Goal: Task Accomplishment & Management: Complete application form

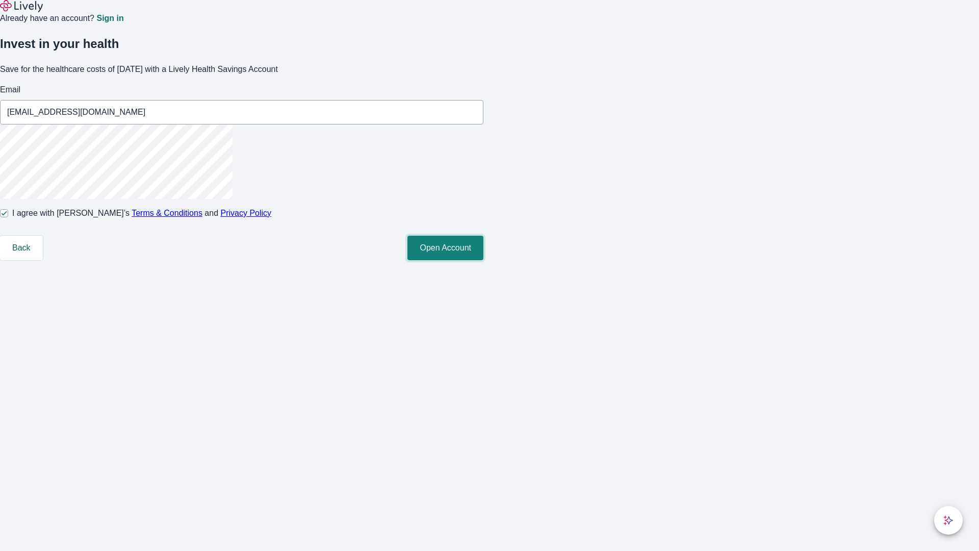
click at [483, 260] on button "Open Account" at bounding box center [445, 248] width 76 height 24
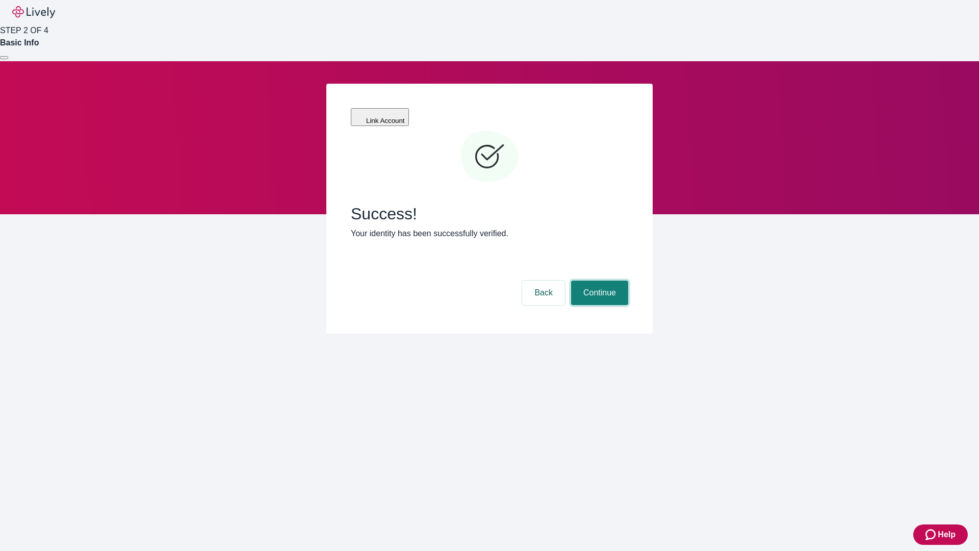
click at [598, 280] on button "Continue" at bounding box center [599, 292] width 57 height 24
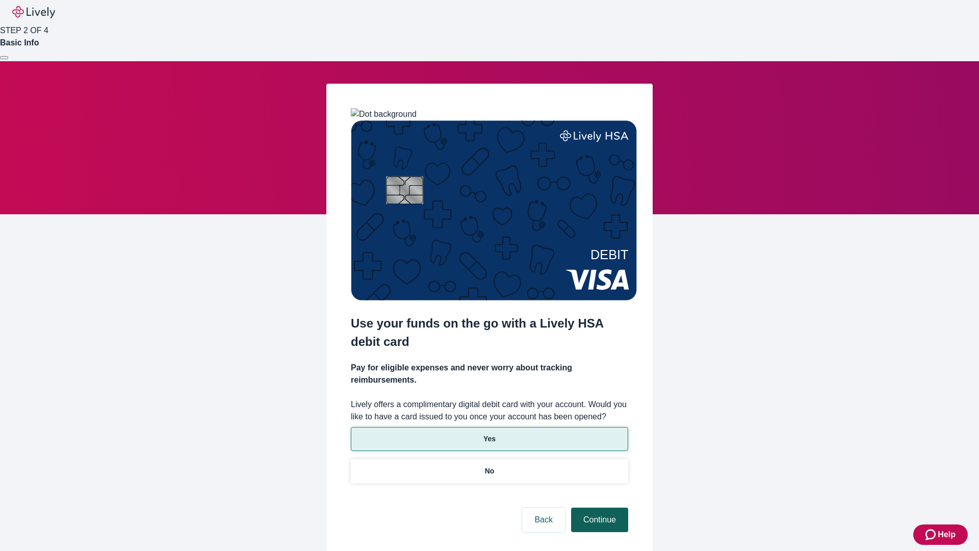
click at [489, 466] on p "No" at bounding box center [490, 471] width 10 height 11
click at [598, 507] on button "Continue" at bounding box center [599, 519] width 57 height 24
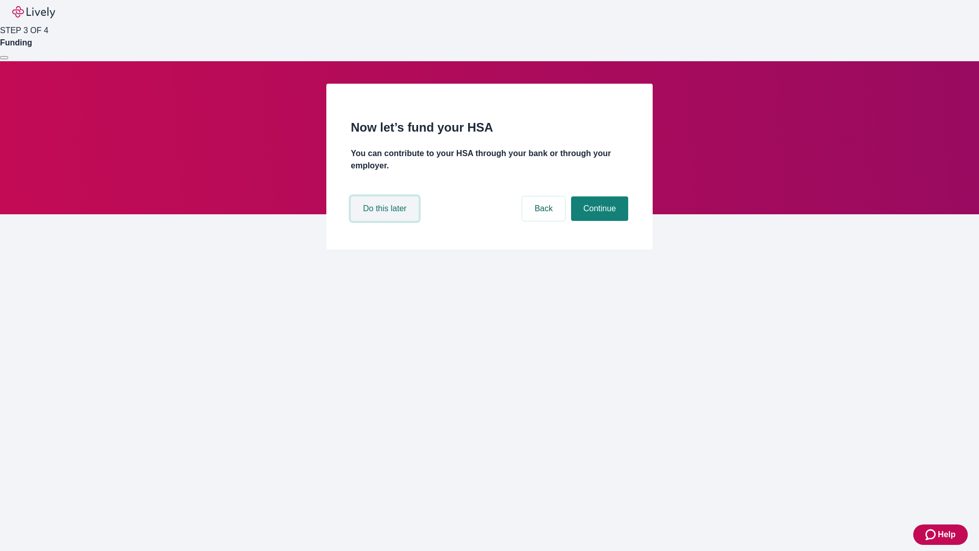
click at [386, 221] on button "Do this later" at bounding box center [385, 208] width 68 height 24
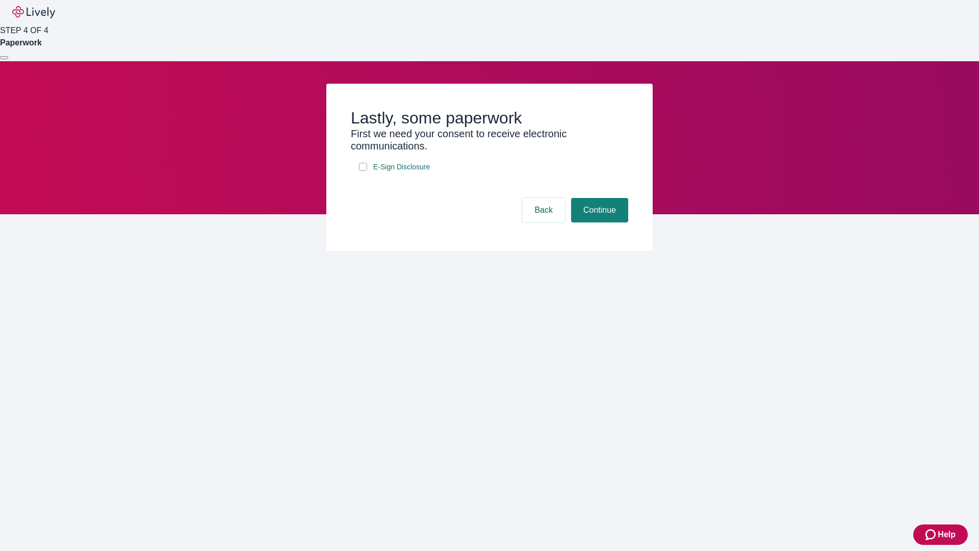
click at [363, 171] on input "E-Sign Disclosure" at bounding box center [363, 167] width 8 height 8
checkbox input "true"
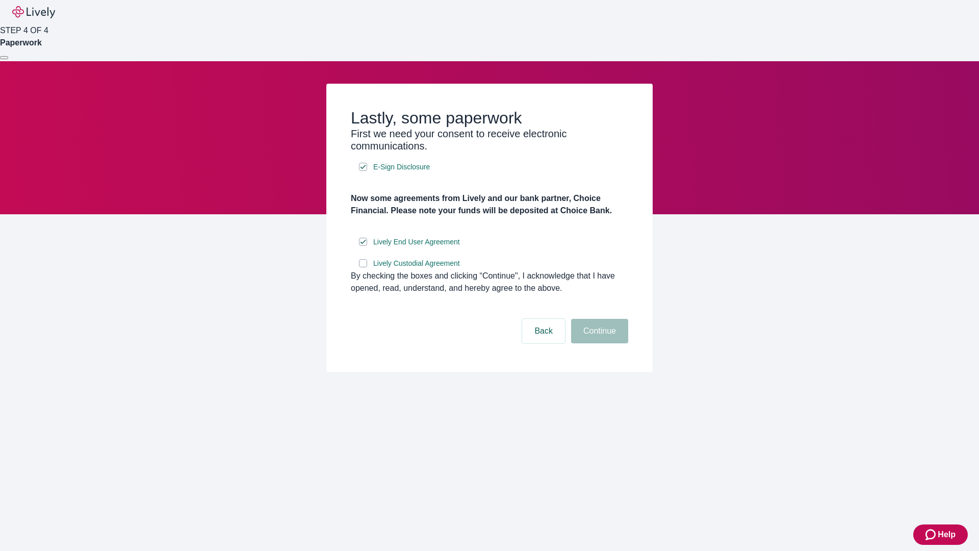
click at [363, 267] on input "Lively Custodial Agreement" at bounding box center [363, 263] width 8 height 8
checkbox input "true"
click at [598, 343] on button "Continue" at bounding box center [599, 331] width 57 height 24
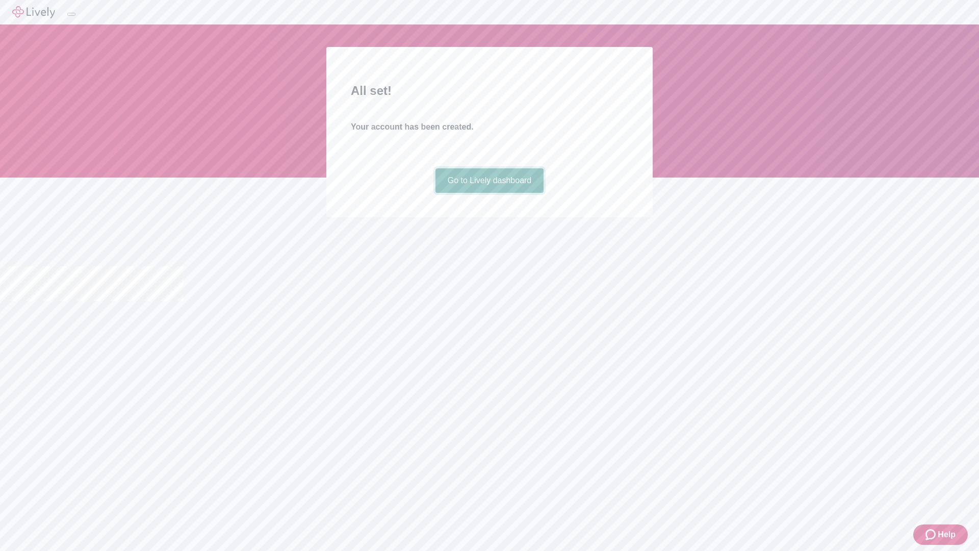
click at [489, 193] on link "Go to Lively dashboard" at bounding box center [489, 180] width 109 height 24
